Goal: Entertainment & Leisure: Consume media (video, audio)

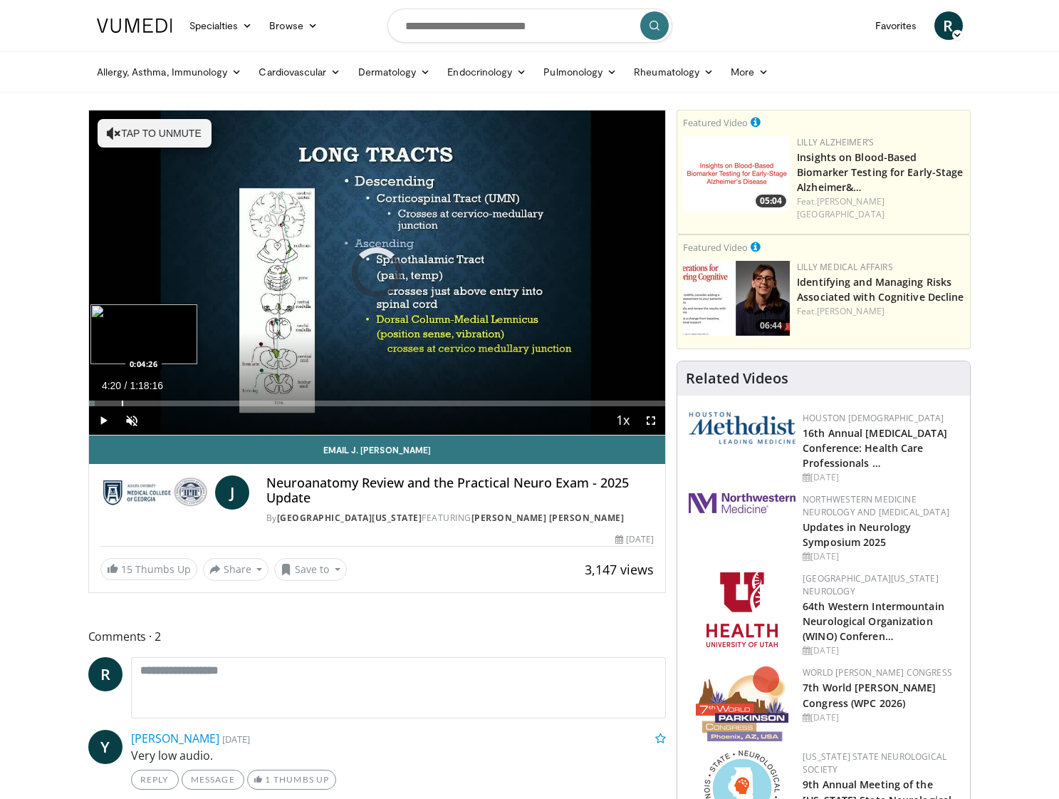
click at [122, 400] on div "Progress Bar" at bounding box center [122, 403] width 1 height 6
click at [133, 421] on span "Video Player" at bounding box center [132, 420] width 28 height 28
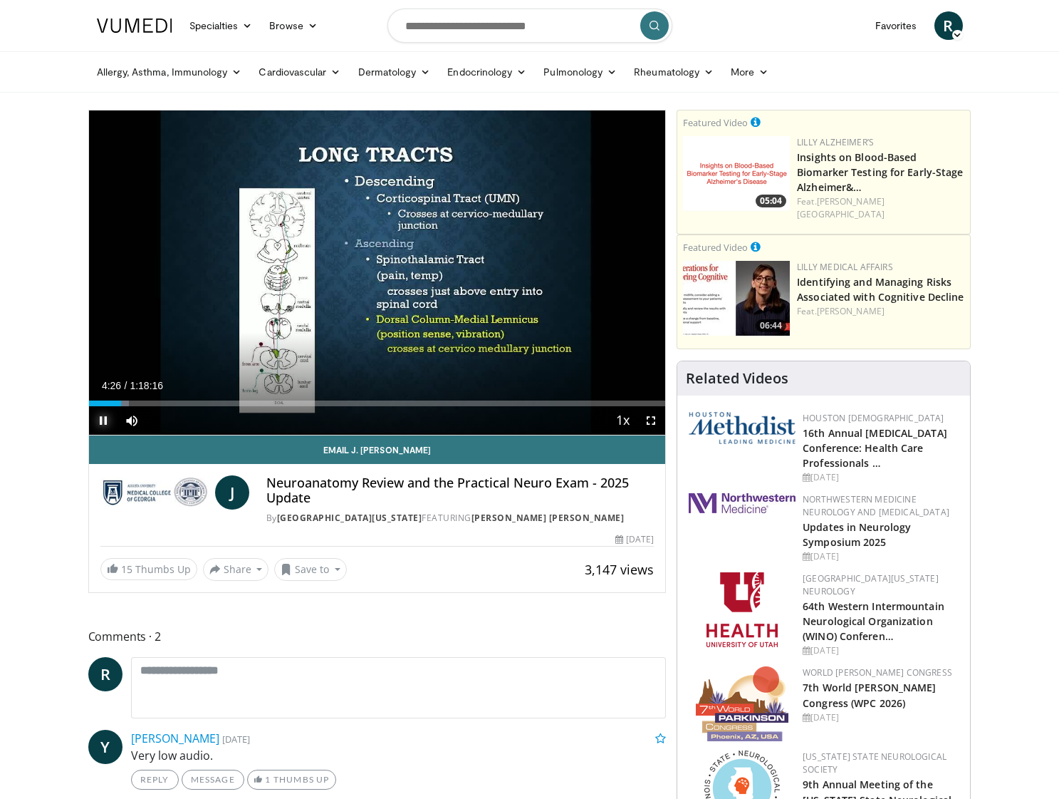
click at [105, 420] on span "Video Player" at bounding box center [103, 420] width 28 height 28
